Goal: Navigation & Orientation: Find specific page/section

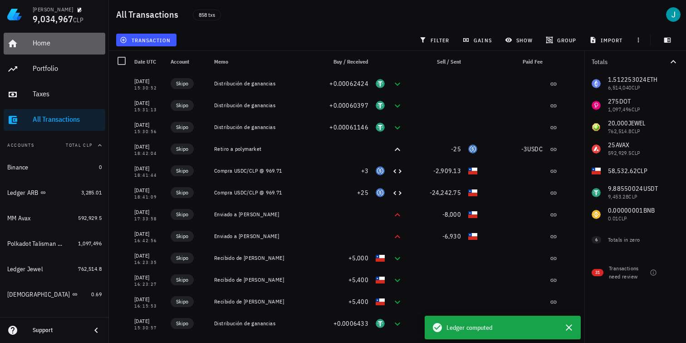
click at [60, 49] on div "Home" at bounding box center [67, 43] width 69 height 20
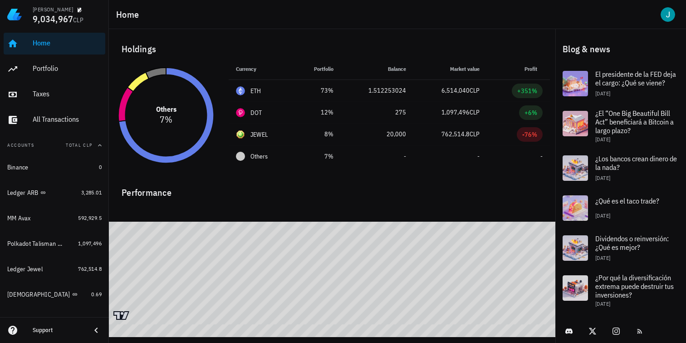
click at [155, 75] on icon at bounding box center [156, 73] width 20 height 11
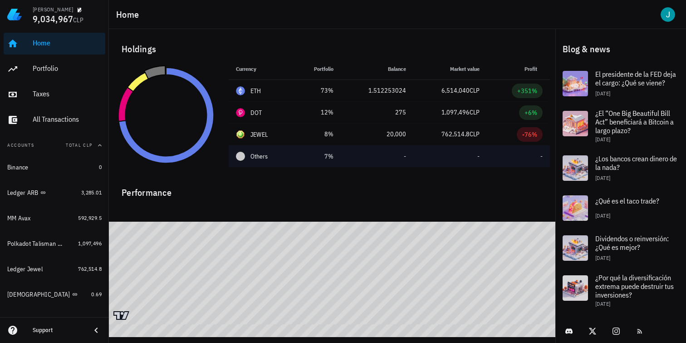
click at [263, 157] on span "Others" at bounding box center [259, 157] width 17 height 10
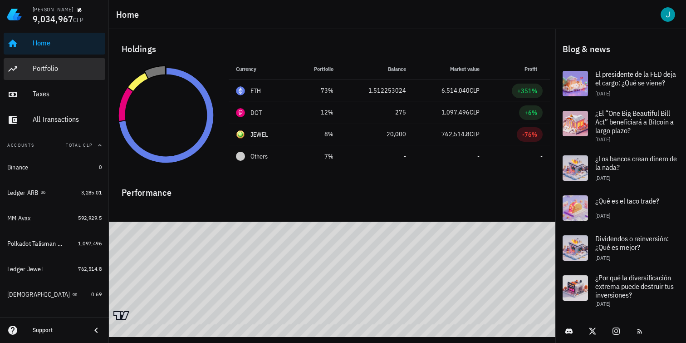
click at [48, 67] on div "Portfolio" at bounding box center [67, 68] width 69 height 9
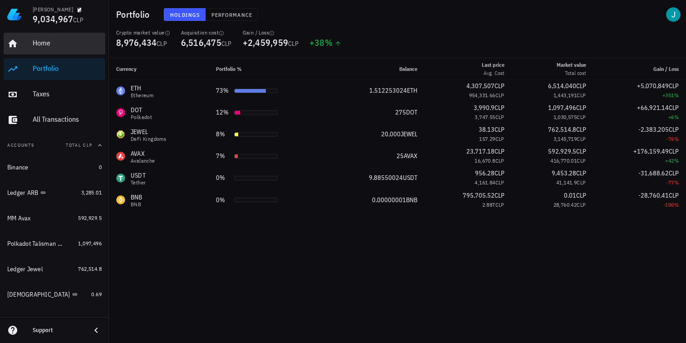
click at [59, 45] on div "Home" at bounding box center [67, 43] width 69 height 9
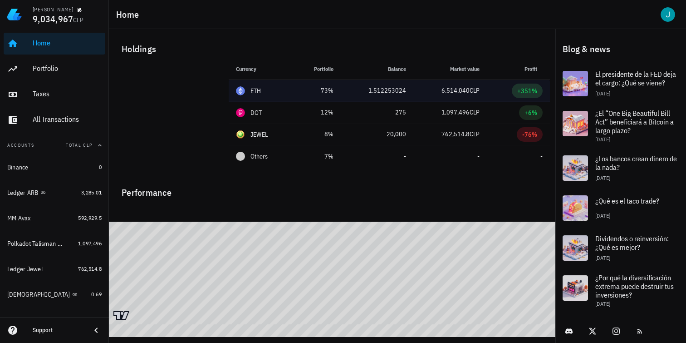
click at [526, 94] on div "+351%" at bounding box center [527, 90] width 20 height 9
click at [511, 95] on td "+351%" at bounding box center [518, 91] width 63 height 22
